Goal: Entertainment & Leisure: Consume media (video, audio)

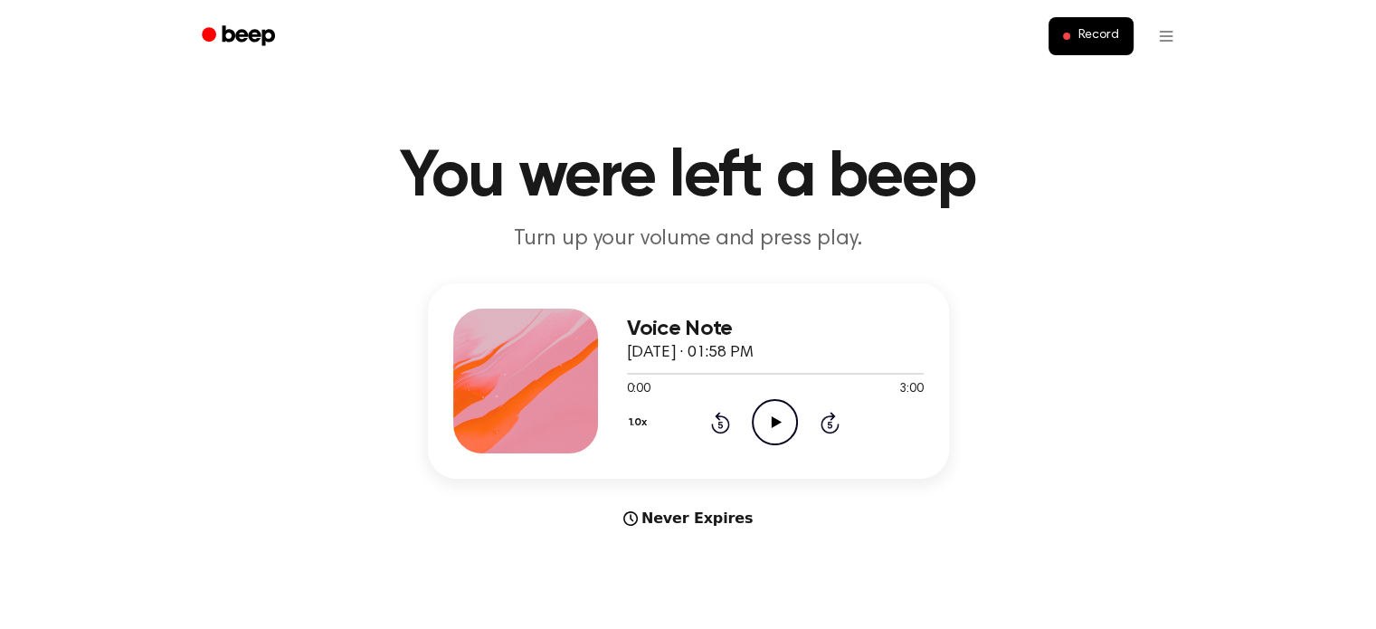
click at [767, 427] on icon "Play Audio" at bounding box center [775, 422] width 46 height 46
click at [771, 409] on icon "Pause Audio" at bounding box center [775, 422] width 46 height 46
click at [781, 420] on icon "Play Audio" at bounding box center [775, 422] width 46 height 46
click at [781, 420] on icon "Pause Audio" at bounding box center [775, 422] width 46 height 46
click at [775, 418] on icon "Pause Audio" at bounding box center [775, 422] width 46 height 46
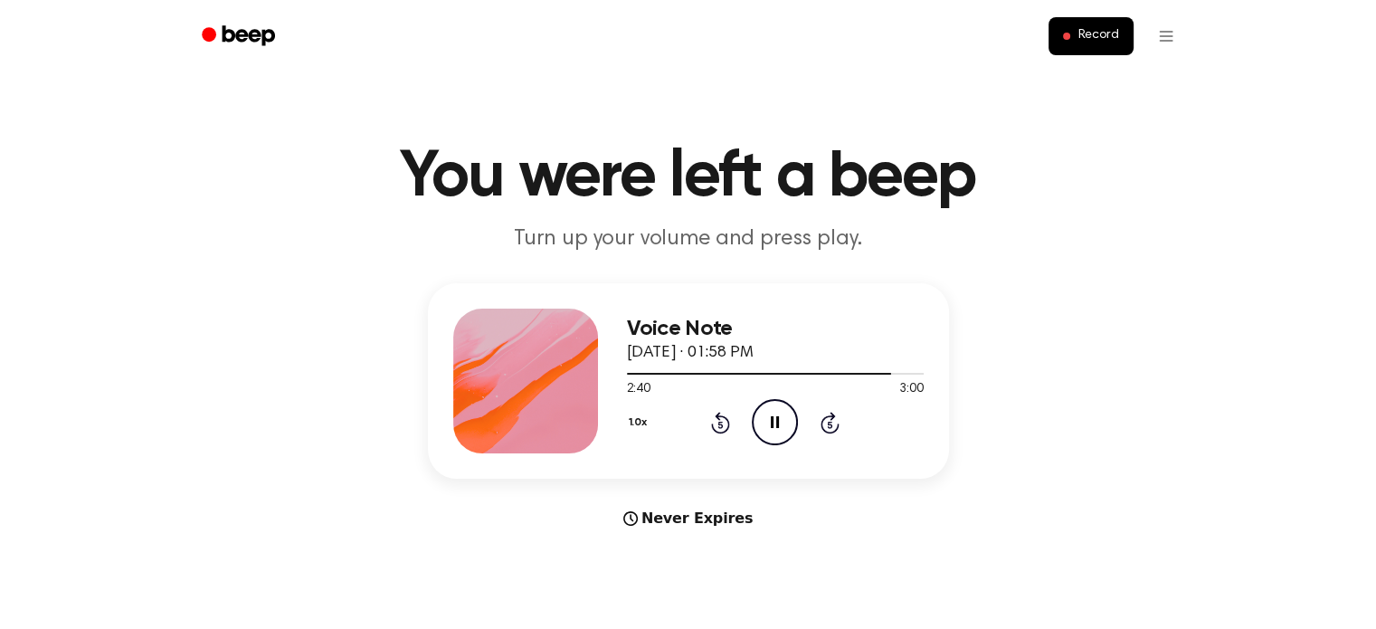
click at [777, 422] on icon at bounding box center [775, 422] width 8 height 12
click at [777, 422] on icon at bounding box center [776, 422] width 10 height 12
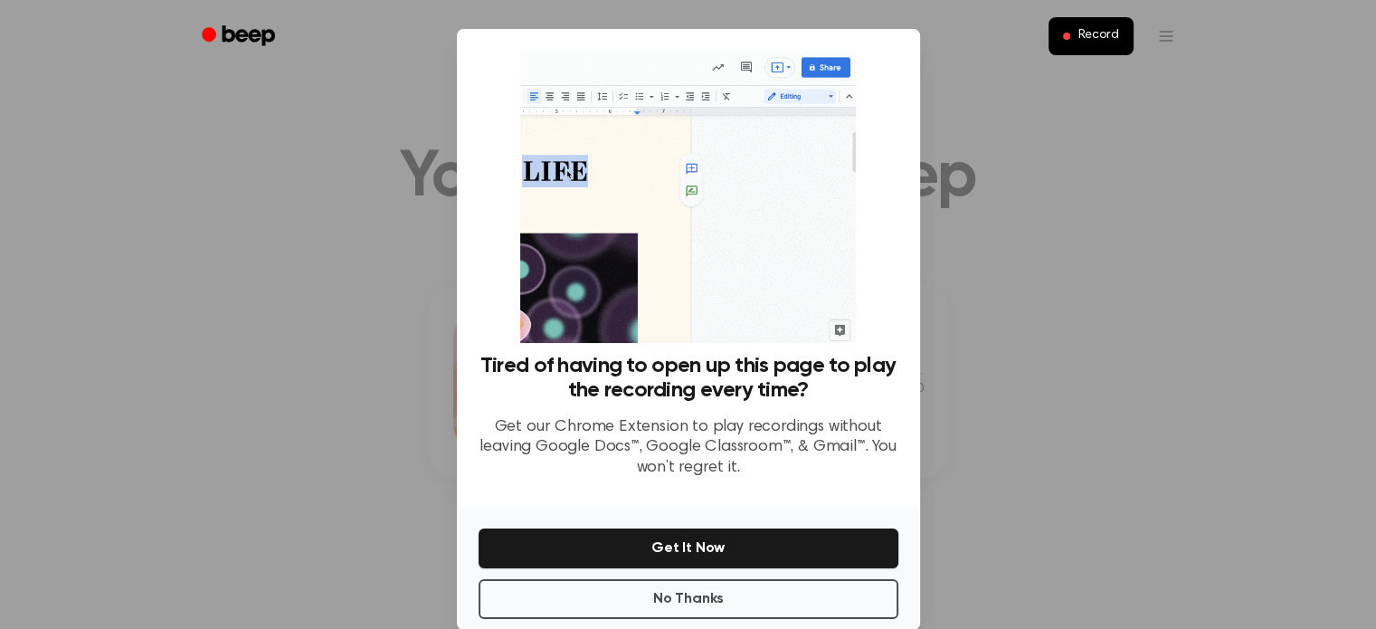
click at [792, 577] on div "No Thanks Get It Now" at bounding box center [688, 567] width 463 height 123
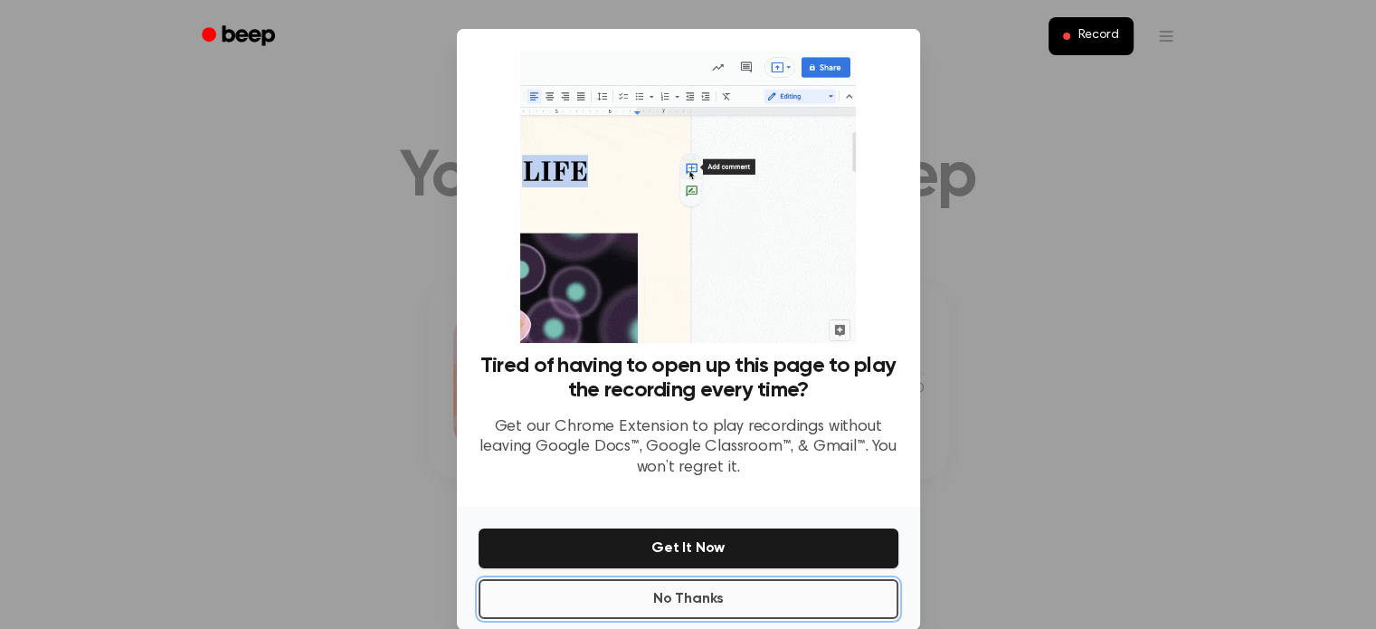
click at [768, 588] on button "No Thanks" at bounding box center [688, 599] width 420 height 40
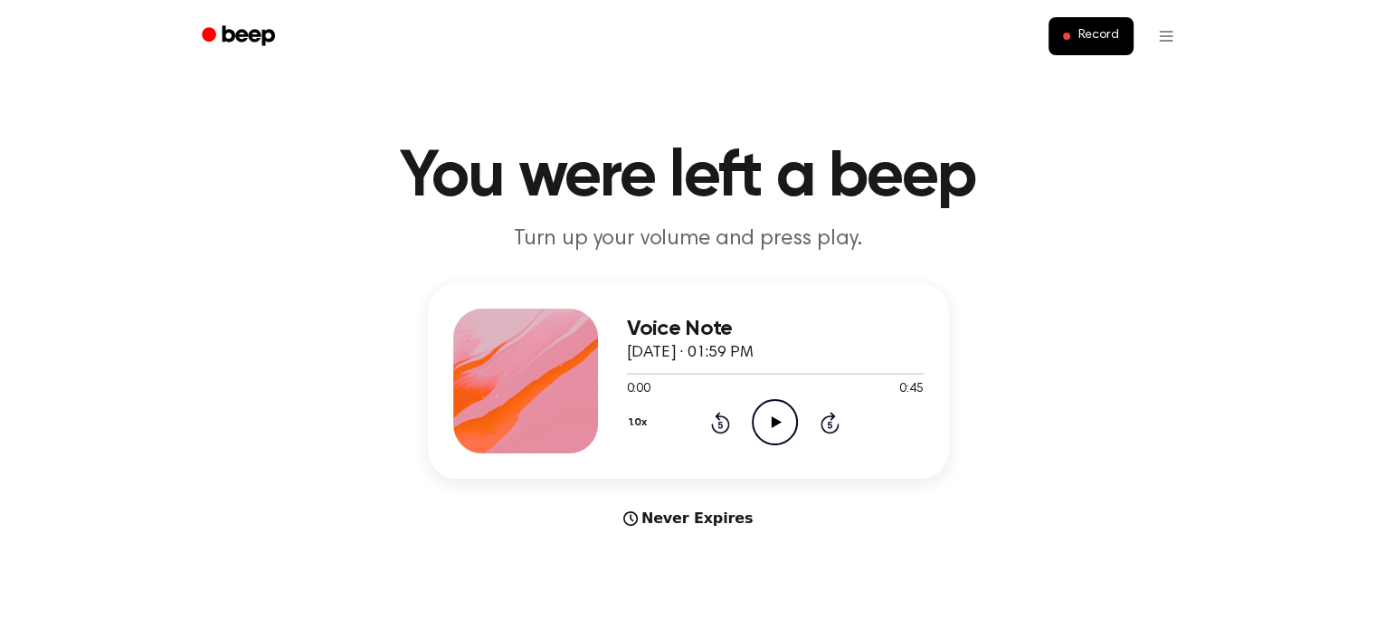
click at [752, 414] on circle at bounding box center [774, 422] width 44 height 44
click at [782, 415] on icon "Play Audio" at bounding box center [775, 422] width 46 height 46
click at [748, 449] on div "Voice Note October 3, 2025 · 01:59 PM 0:00 0:45 Your browser does not support t…" at bounding box center [775, 380] width 297 height 145
click at [774, 426] on icon "Pause Audio" at bounding box center [775, 422] width 46 height 46
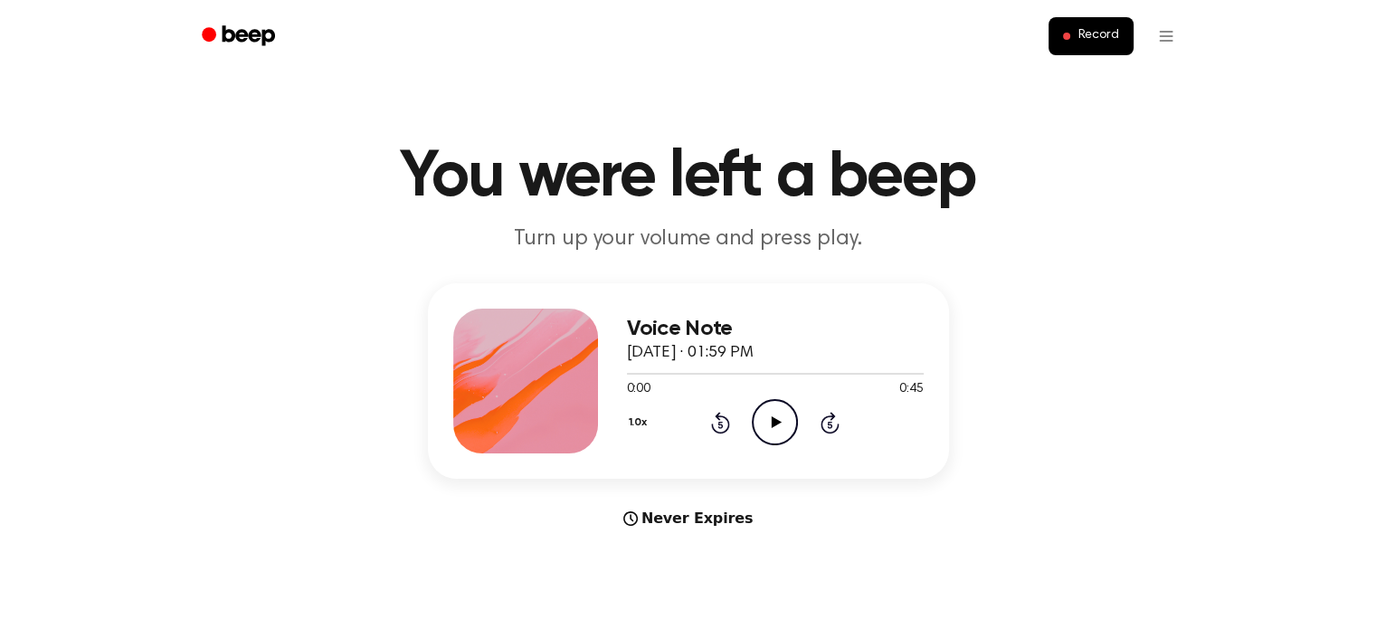
click at [775, 422] on icon at bounding box center [776, 422] width 10 height 12
click at [638, 373] on div at bounding box center [775, 374] width 297 height 2
click at [819, 417] on icon "Skip 5 seconds" at bounding box center [829, 423] width 20 height 24
